Goal: Find contact information: Find contact information

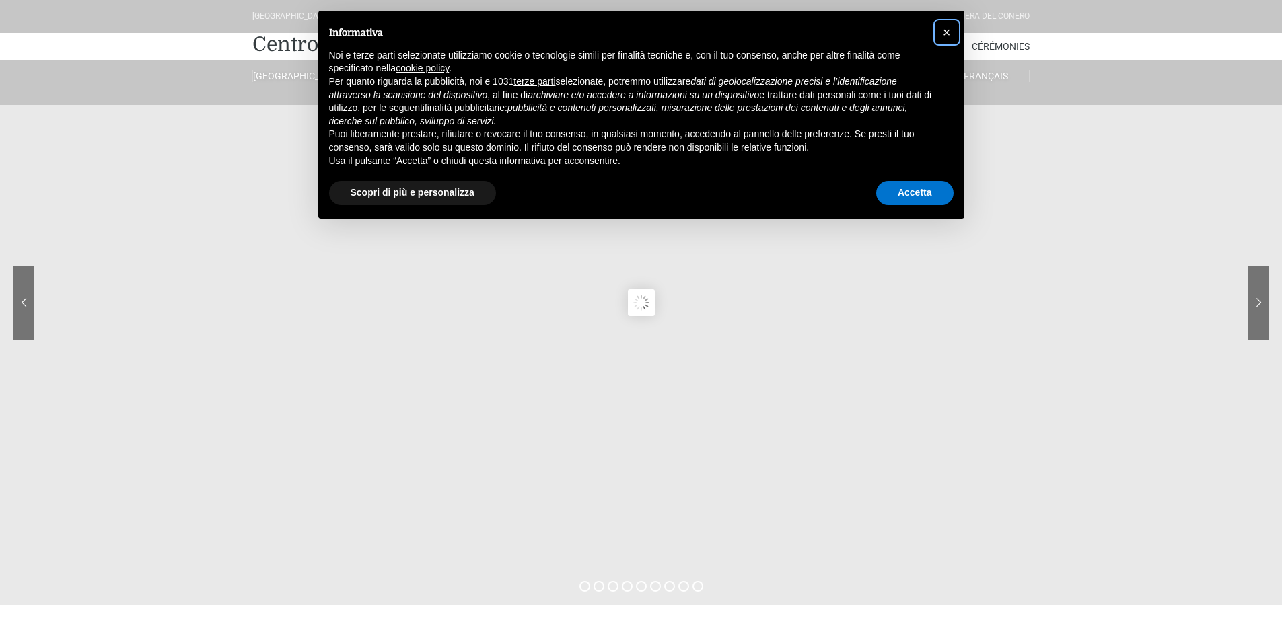
click at [945, 36] on span "×" at bounding box center [947, 32] width 8 height 15
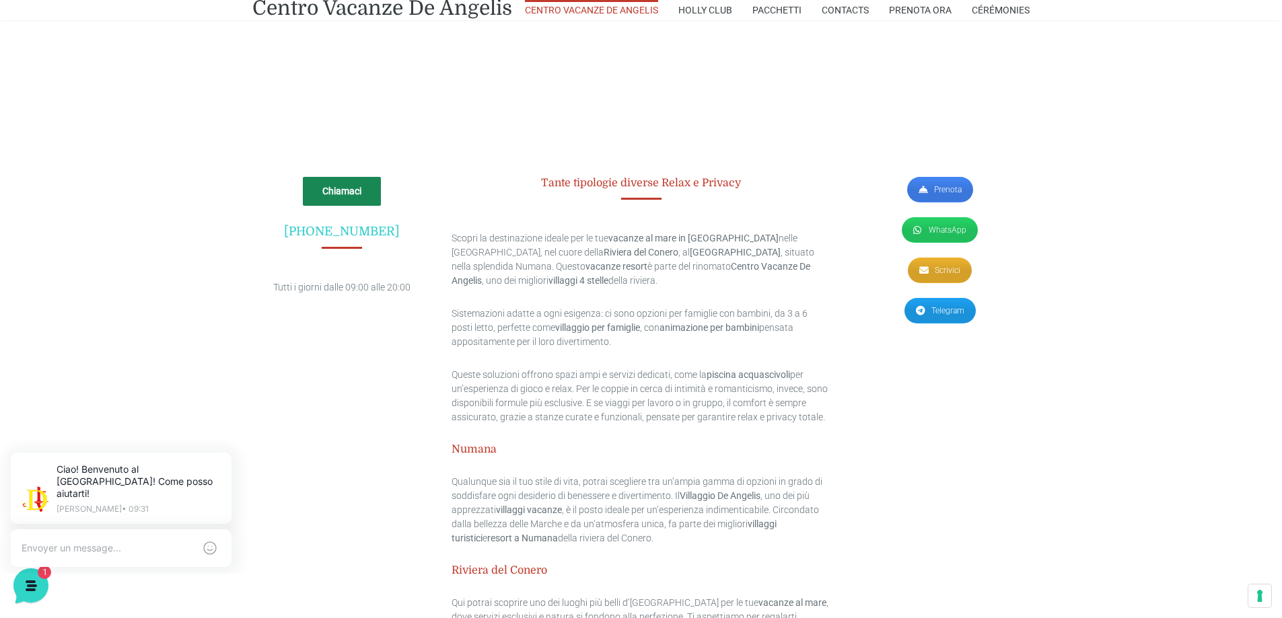
scroll to position [4117, 0]
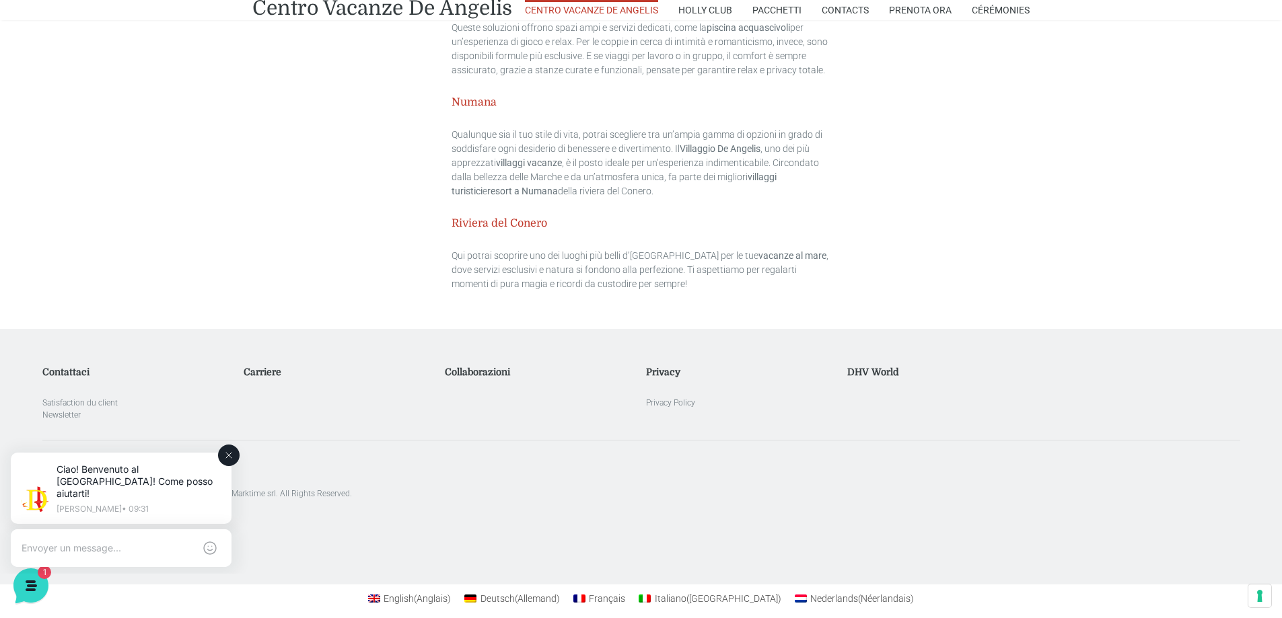
click at [156, 542] on textarea at bounding box center [108, 548] width 172 height 12
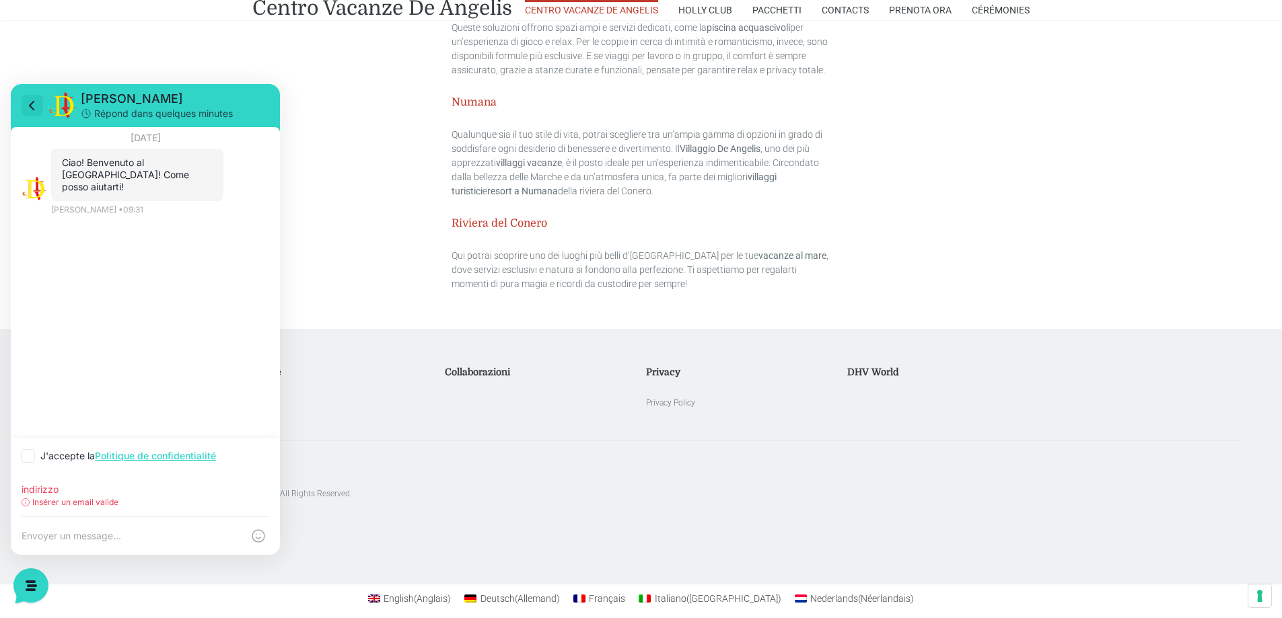
type input "indirizzo"
click at [29, 104] on icon at bounding box center [32, 106] width 16 height 16
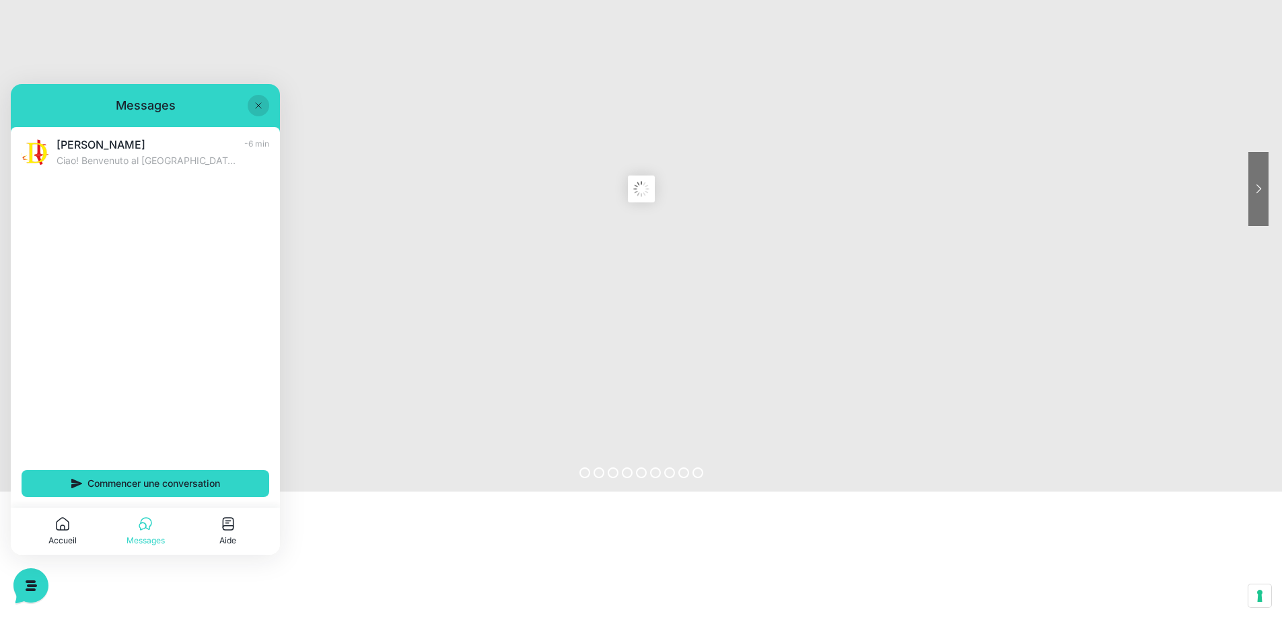
scroll to position [0, 0]
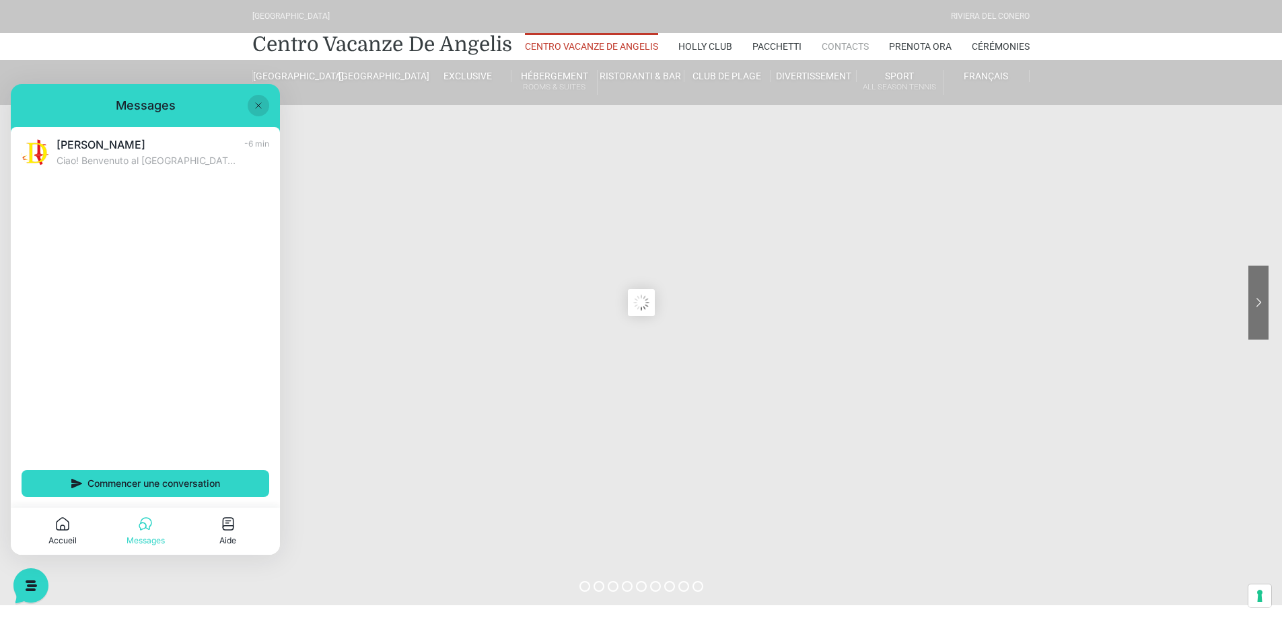
click at [837, 46] on link "Contacts" at bounding box center [845, 46] width 47 height 27
